Goal: Navigation & Orientation: Find specific page/section

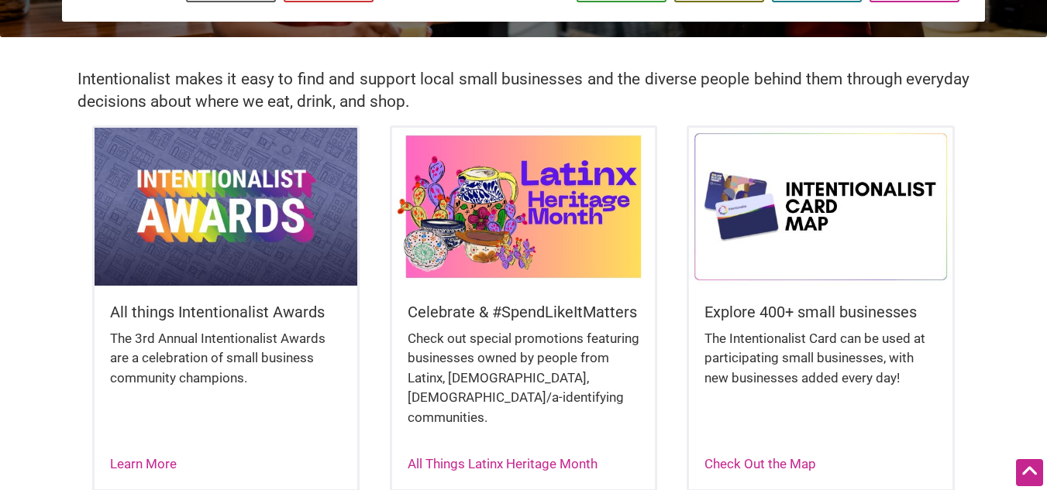
scroll to position [312, 0]
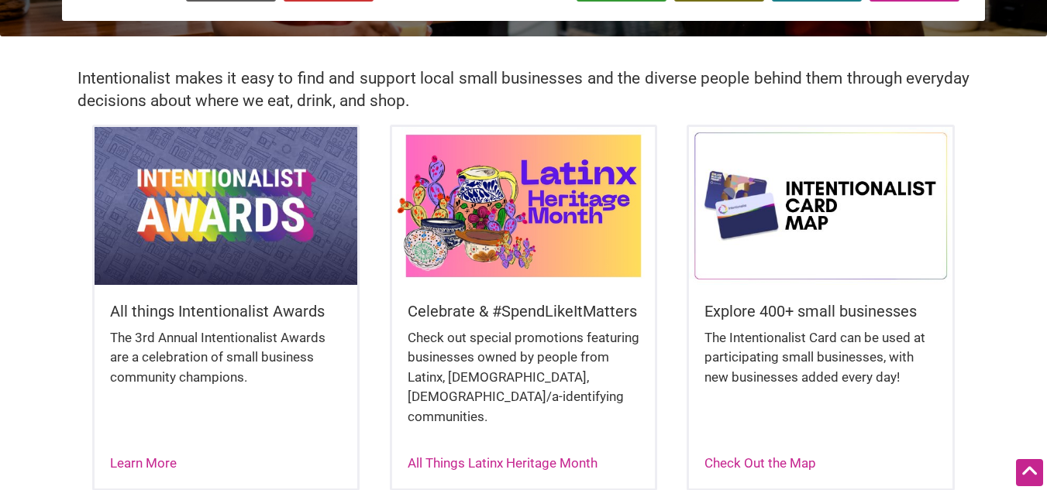
click at [759, 133] on img at bounding box center [820, 206] width 263 height 158
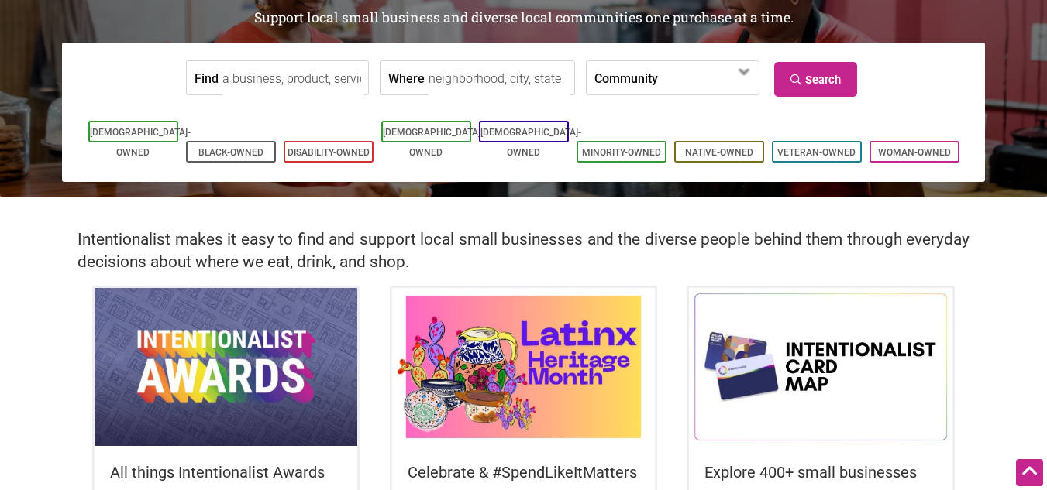
scroll to position [0, 0]
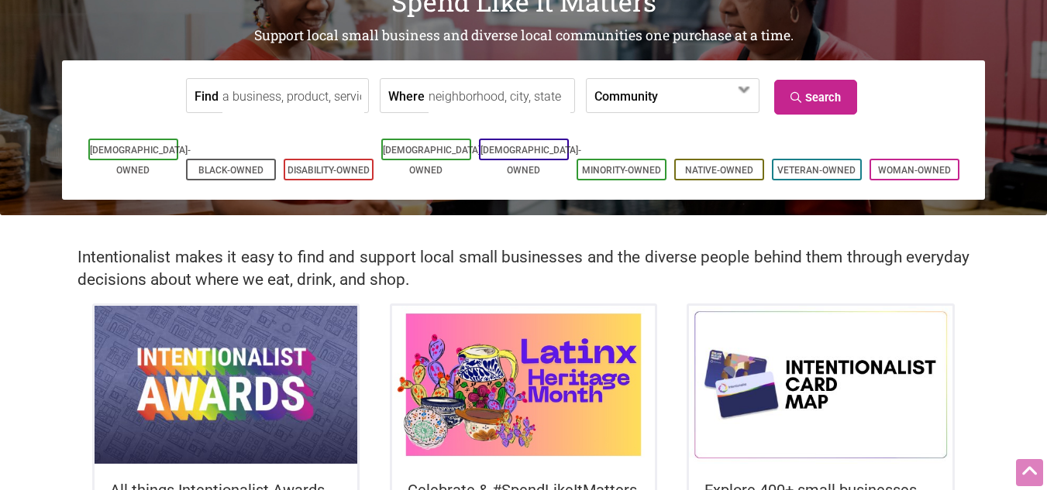
scroll to position [134, 0]
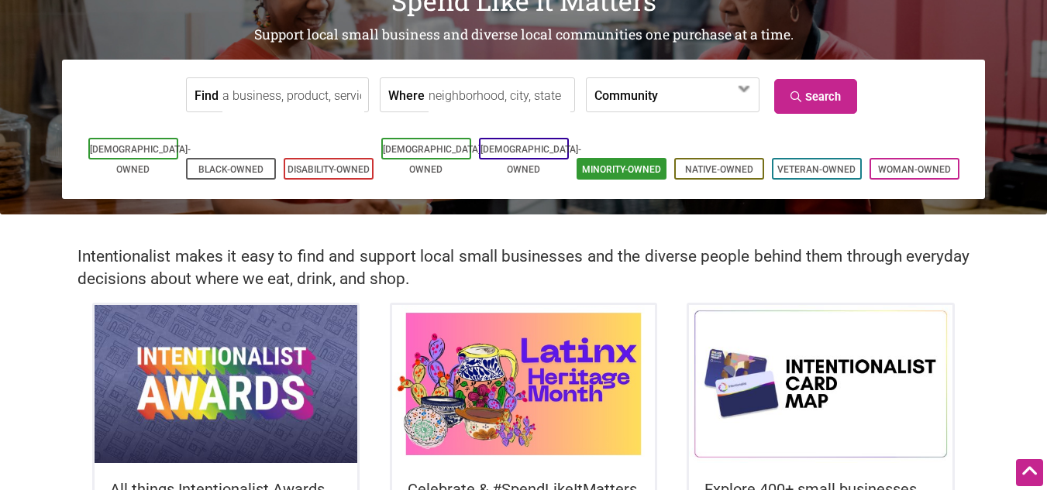
click at [625, 164] on link "Minority-Owned" at bounding box center [621, 169] width 79 height 11
click at [222, 164] on link "Black-Owned" at bounding box center [230, 169] width 65 height 11
